Goal: Transaction & Acquisition: Download file/media

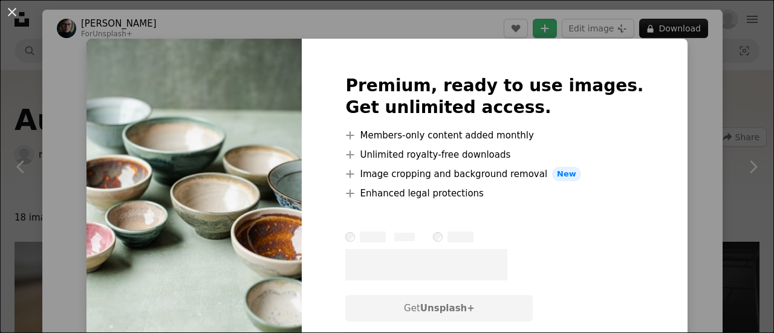
scroll to position [182, 0]
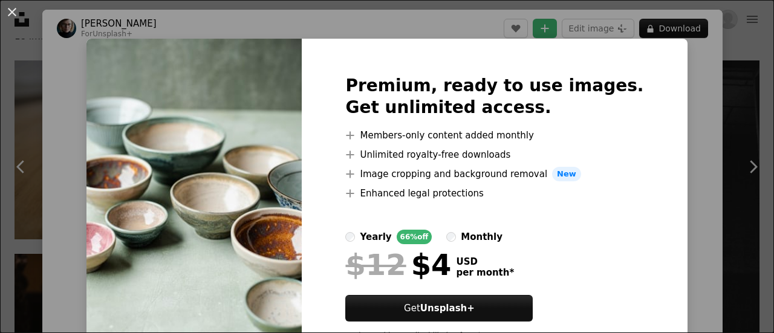
click at [700, 103] on div "An X shape Premium, ready to use images. Get unlimited access. A plus sign Memb…" at bounding box center [387, 166] width 774 height 333
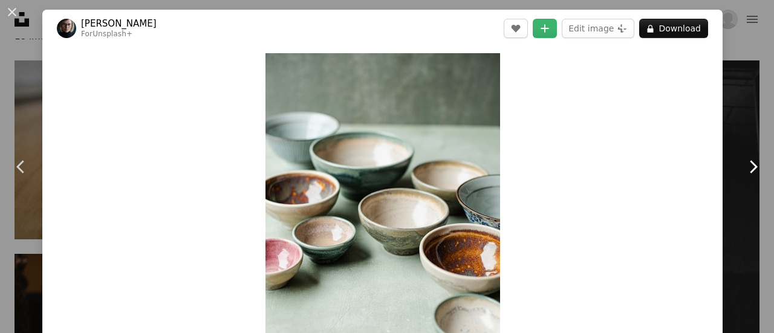
click at [747, 162] on icon "Chevron right" at bounding box center [753, 166] width 19 height 19
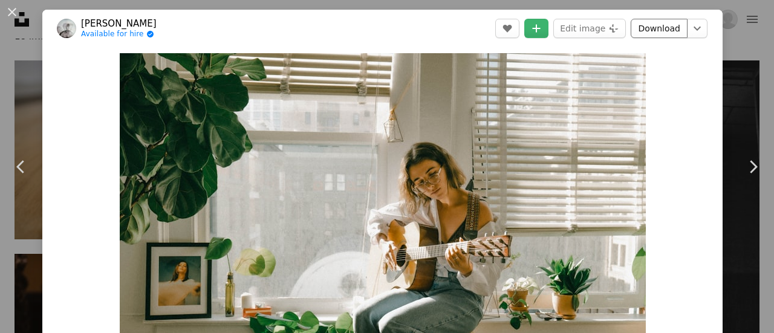
click at [653, 32] on link "Download" at bounding box center [659, 28] width 57 height 19
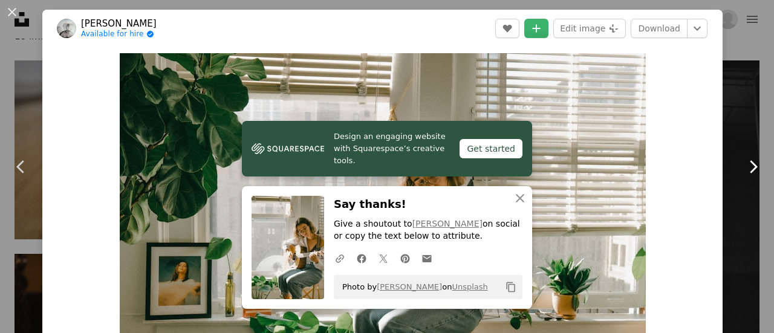
click at [750, 164] on icon at bounding box center [754, 166] width 8 height 13
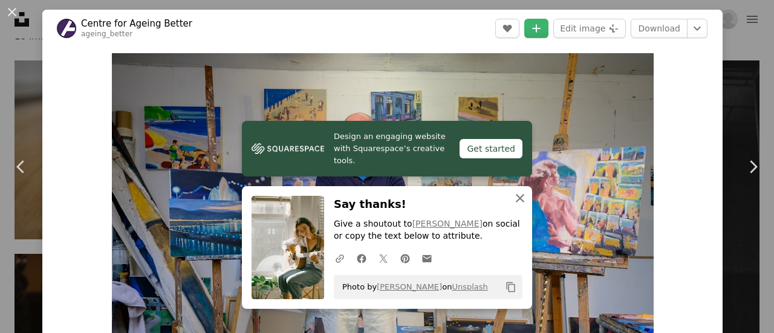
click at [519, 200] on icon "An X shape" at bounding box center [520, 198] width 15 height 15
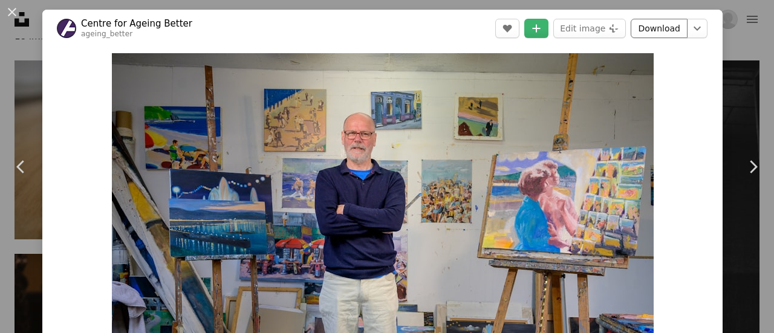
click at [649, 27] on link "Download" at bounding box center [659, 28] width 57 height 19
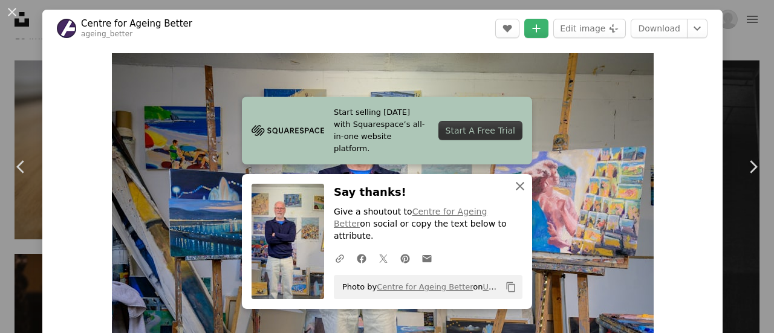
click at [516, 194] on icon "An X shape" at bounding box center [520, 186] width 15 height 15
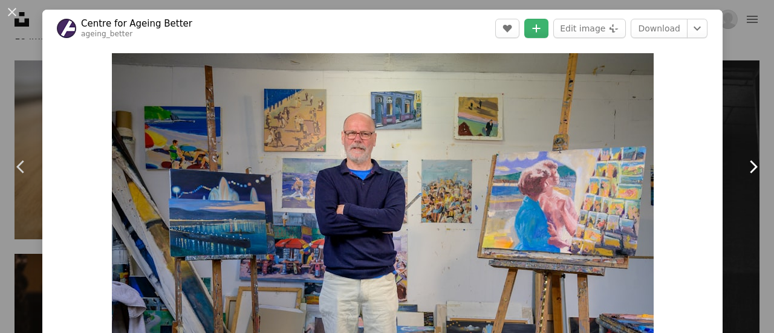
click at [744, 165] on icon "Chevron right" at bounding box center [753, 166] width 19 height 19
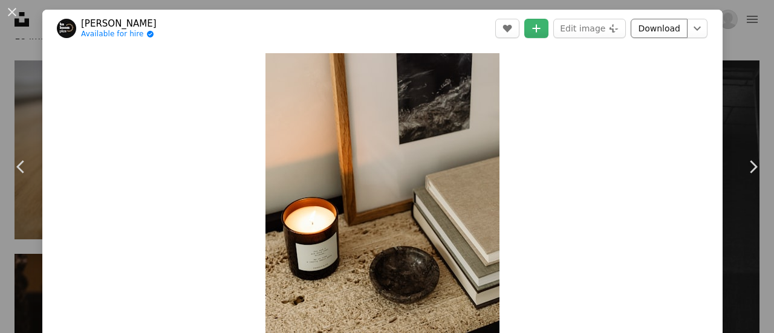
click at [651, 33] on link "Download" at bounding box center [659, 28] width 57 height 19
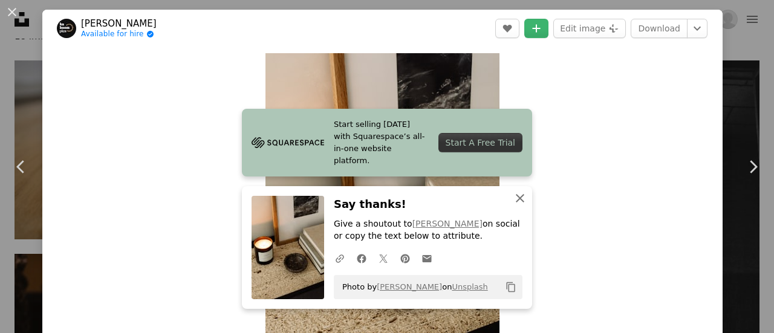
click at [517, 199] on icon "button" at bounding box center [520, 198] width 8 height 8
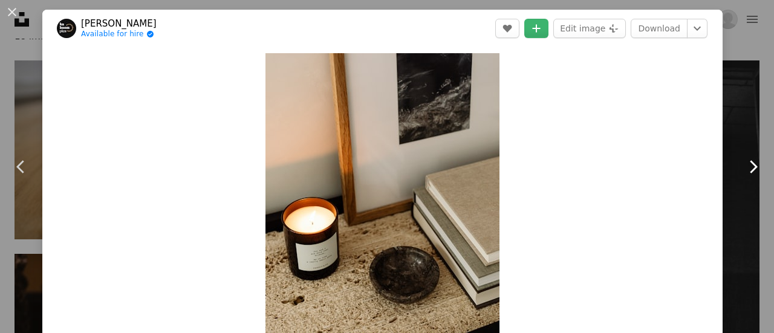
click at [750, 163] on icon at bounding box center [754, 166] width 8 height 13
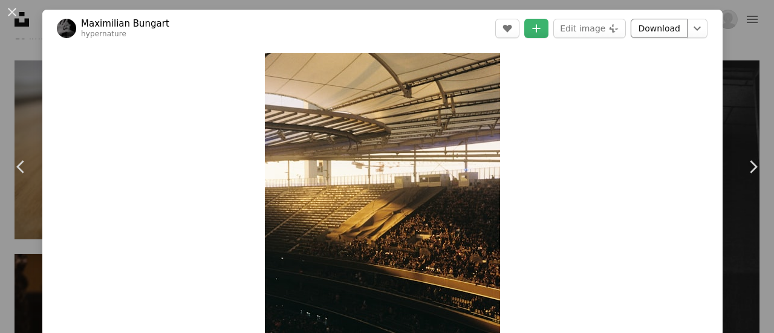
click at [642, 30] on link "Download" at bounding box center [659, 28] width 57 height 19
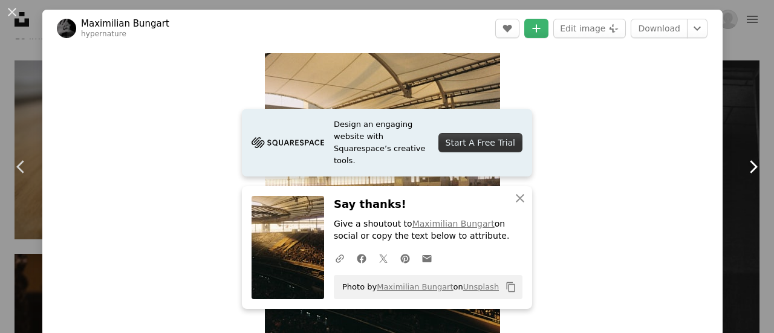
click at [748, 164] on icon "Chevron right" at bounding box center [753, 166] width 19 height 19
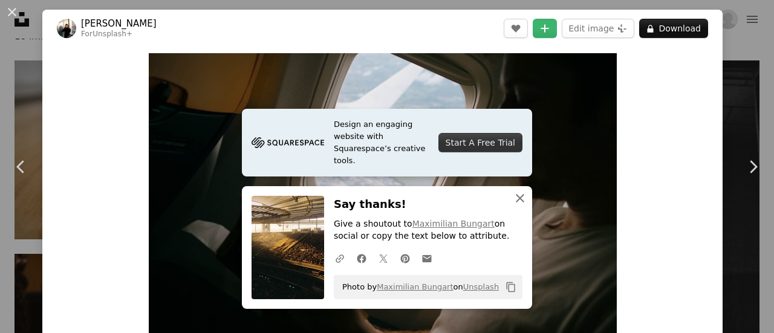
click at [517, 195] on icon "An X shape" at bounding box center [520, 198] width 15 height 15
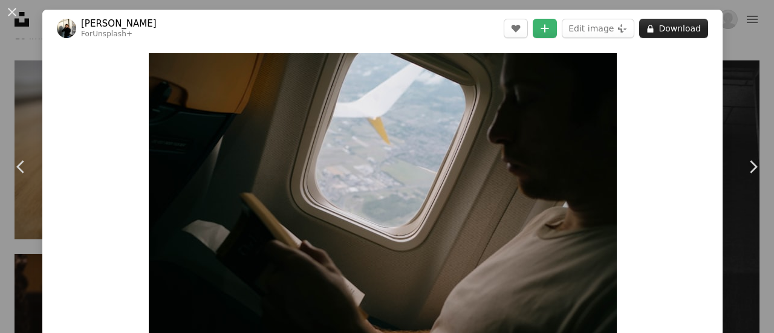
click at [667, 25] on button "A lock Download" at bounding box center [674, 28] width 69 height 19
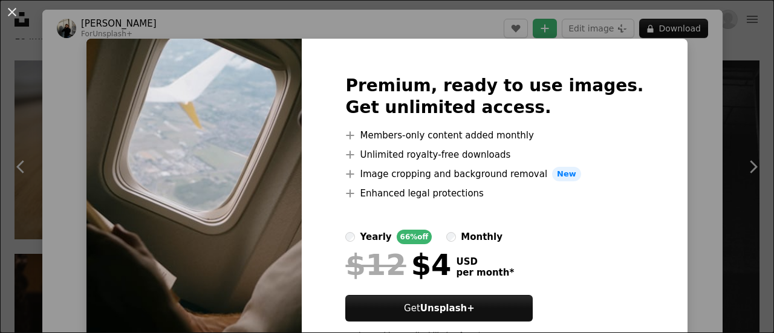
click at [747, 170] on div "An X shape Premium, ready to use images. Get unlimited access. A plus sign Memb…" at bounding box center [387, 166] width 774 height 333
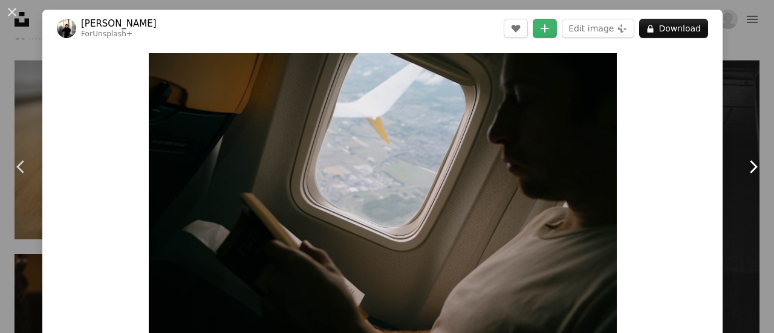
click at [744, 167] on icon "Chevron right" at bounding box center [753, 166] width 19 height 19
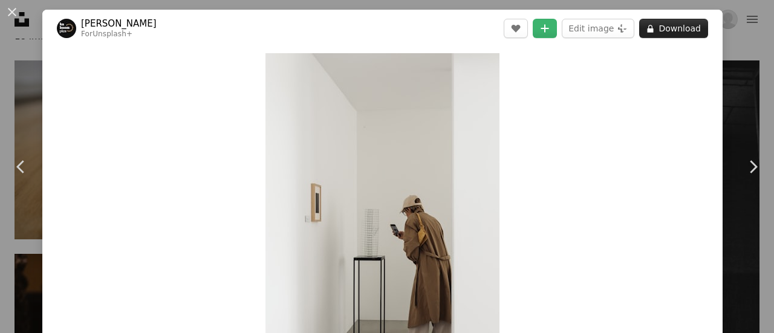
click at [658, 26] on button "A lock Download" at bounding box center [674, 28] width 69 height 19
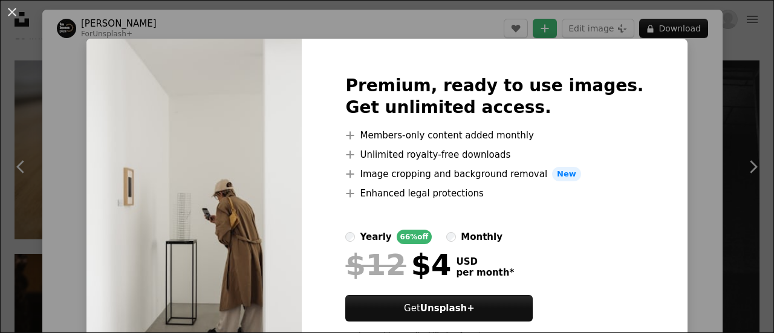
click at [743, 170] on div "An X shape Premium, ready to use images. Get unlimited access. A plus sign Memb…" at bounding box center [387, 166] width 774 height 333
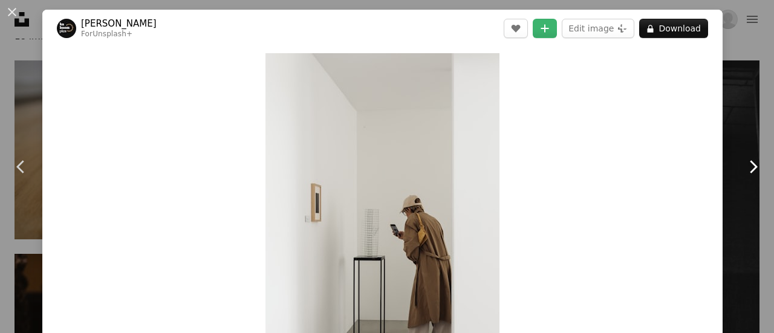
click at [744, 160] on icon "Chevron right" at bounding box center [753, 166] width 19 height 19
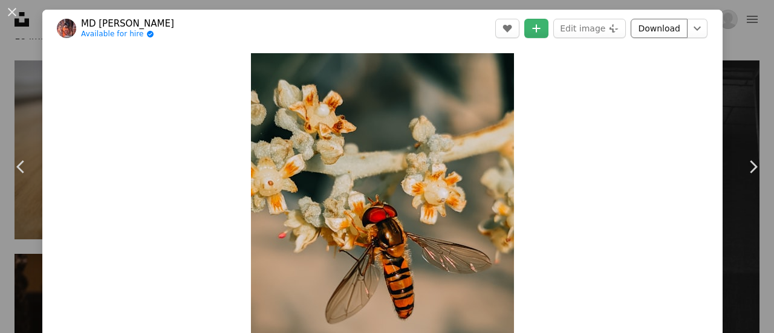
click at [641, 31] on link "Download" at bounding box center [659, 28] width 57 height 19
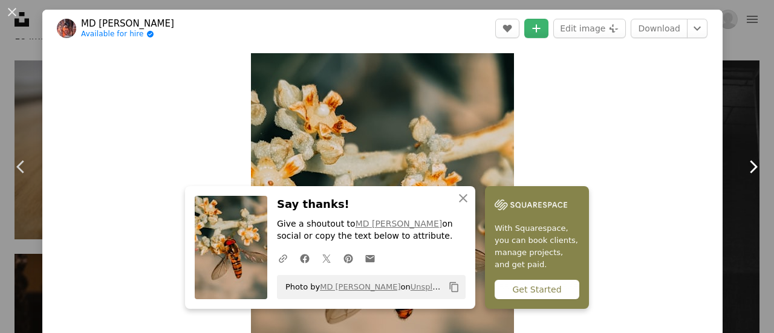
click at [744, 166] on icon "Chevron right" at bounding box center [753, 166] width 19 height 19
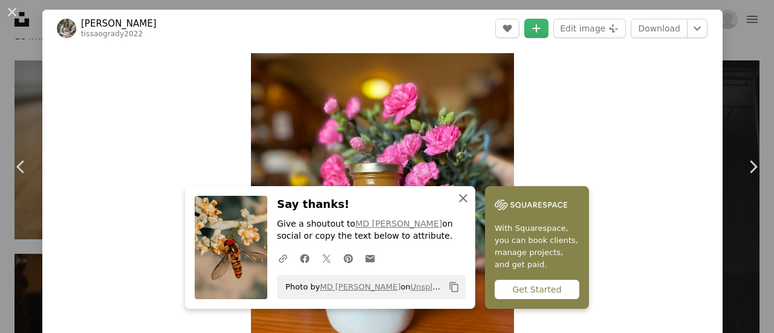
click at [471, 197] on icon "An X shape" at bounding box center [463, 198] width 15 height 15
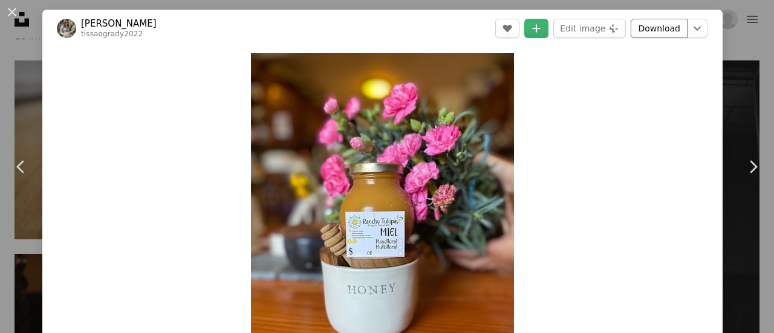
click at [645, 22] on link "Download" at bounding box center [659, 28] width 57 height 19
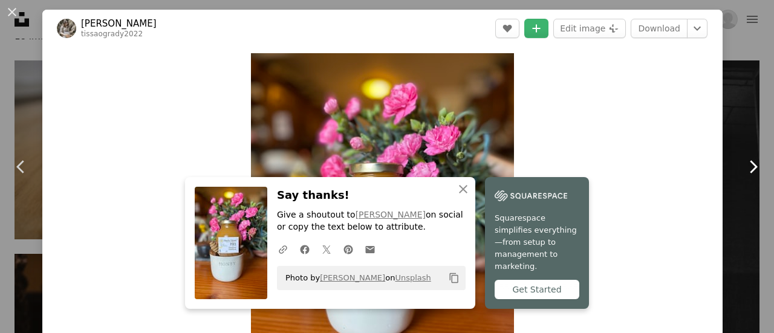
click at [744, 163] on icon "Chevron right" at bounding box center [753, 166] width 19 height 19
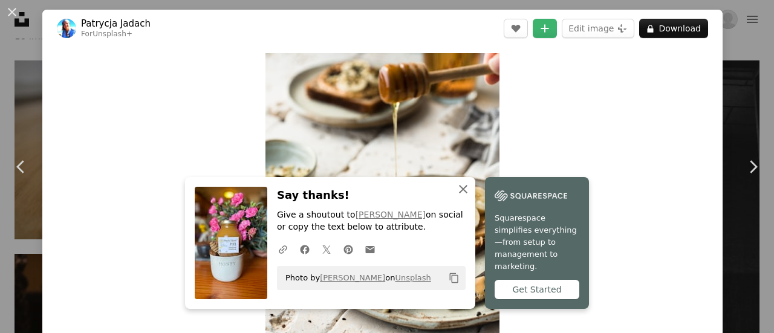
click at [468, 194] on icon "button" at bounding box center [463, 189] width 8 height 8
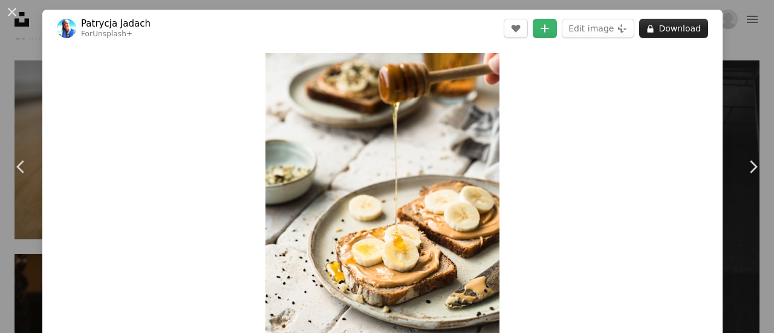
click at [664, 26] on button "A lock Download" at bounding box center [674, 28] width 69 height 19
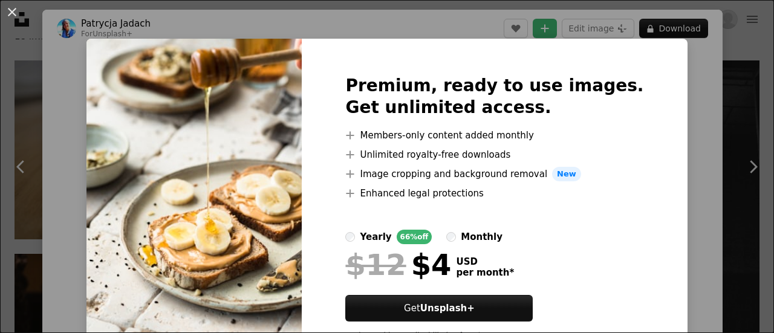
click at [745, 166] on div "An X shape Premium, ready to use images. Get unlimited access. A plus sign Memb…" at bounding box center [387, 166] width 774 height 333
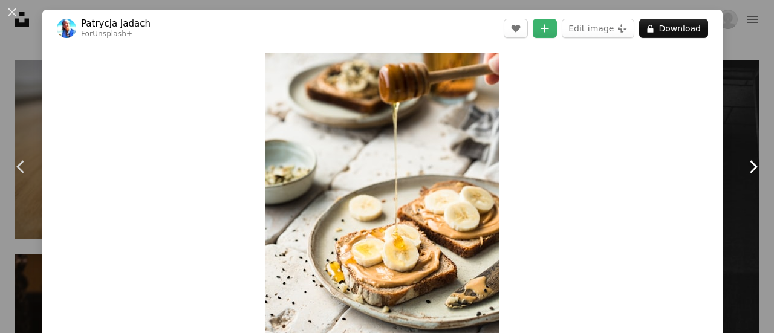
click at [745, 166] on icon "Chevron right" at bounding box center [753, 166] width 19 height 19
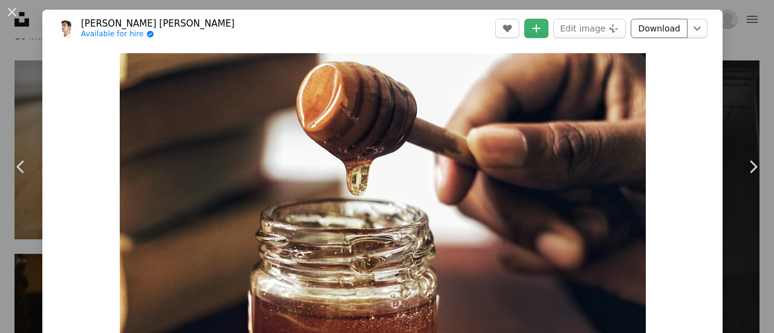
click at [654, 26] on link "Download" at bounding box center [659, 28] width 57 height 19
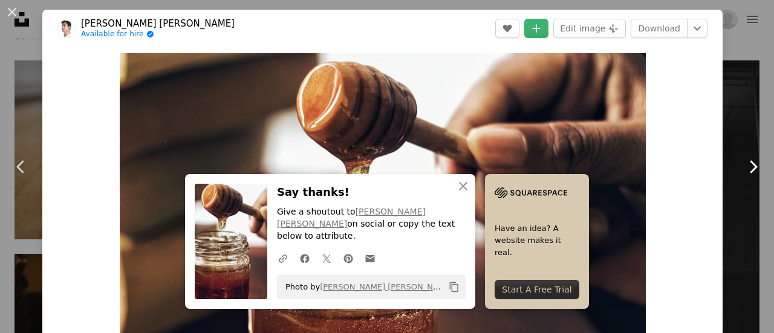
click at [750, 163] on icon at bounding box center [754, 166] width 8 height 13
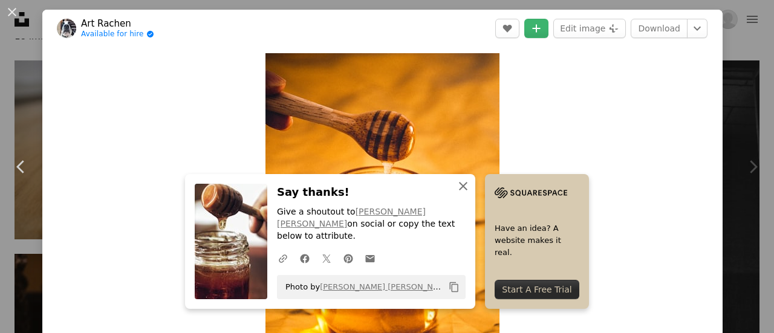
click at [471, 194] on icon "An X shape" at bounding box center [463, 186] width 15 height 15
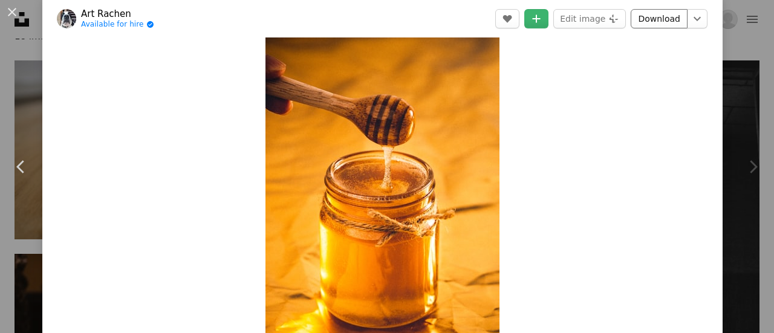
scroll to position [61, 0]
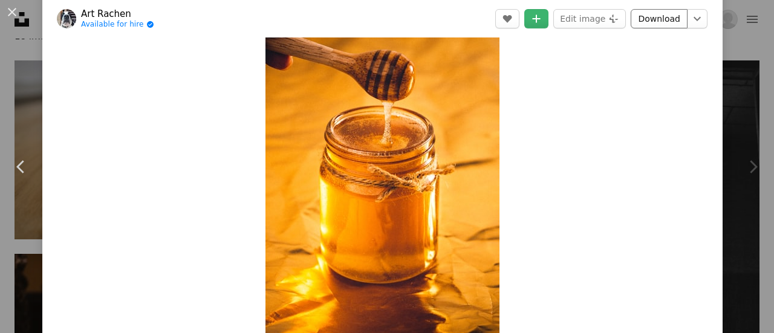
click at [647, 18] on link "Download" at bounding box center [659, 18] width 57 height 19
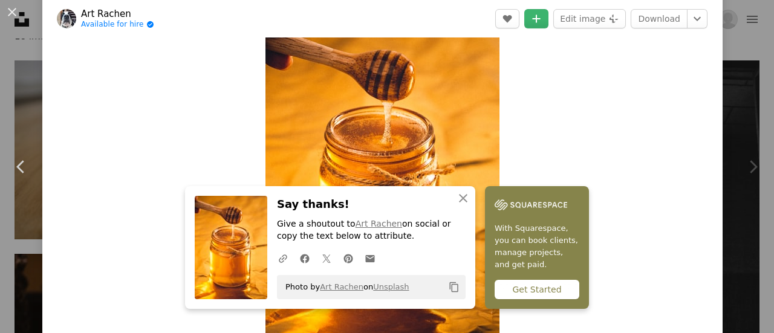
click at [650, 133] on div "Zoom in" at bounding box center [382, 168] width 681 height 363
click at [744, 166] on icon "Chevron right" at bounding box center [753, 166] width 19 height 19
click at [750, 167] on icon at bounding box center [754, 166] width 8 height 13
click at [552, 132] on div "Zoom in" at bounding box center [382, 168] width 681 height 363
click at [459, 195] on icon "An X shape" at bounding box center [463, 198] width 15 height 15
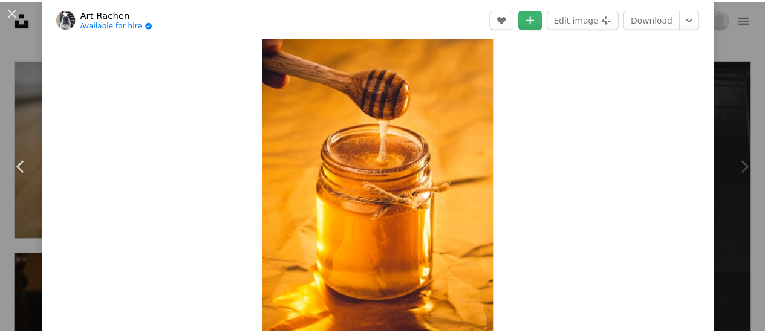
scroll to position [0, 0]
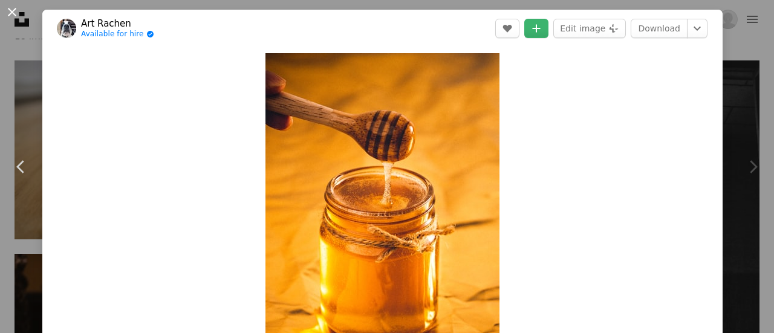
click at [11, 10] on button "An X shape" at bounding box center [12, 12] width 15 height 15
